Goal: Transaction & Acquisition: Purchase product/service

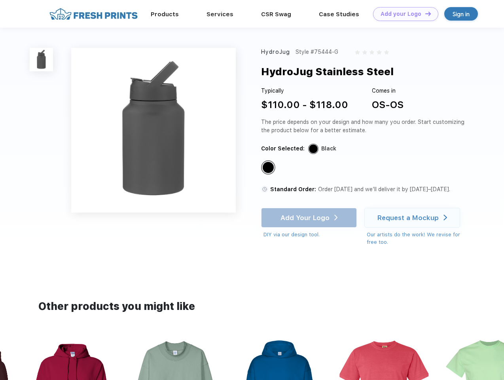
click at [403, 14] on link "Add your Logo Design Tool" at bounding box center [405, 14] width 65 height 14
click at [0, 0] on div "Design Tool" at bounding box center [0, 0] width 0 height 0
click at [424, 13] on link "Add your Logo Design Tool" at bounding box center [405, 14] width 65 height 14
click at [42, 59] on img at bounding box center [41, 59] width 23 height 23
click at [269, 168] on div "Standard Color" at bounding box center [268, 167] width 11 height 11
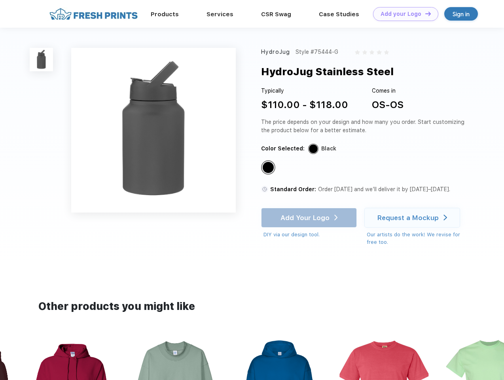
click at [310, 218] on div "Add Your Logo DIY via our design tool. Ah shoot! This product isn't up in our d…" at bounding box center [309, 223] width 96 height 31
click at [413, 218] on div "Request a Mockup" at bounding box center [407, 218] width 61 height 8
